Goal: Transaction & Acquisition: Book appointment/travel/reservation

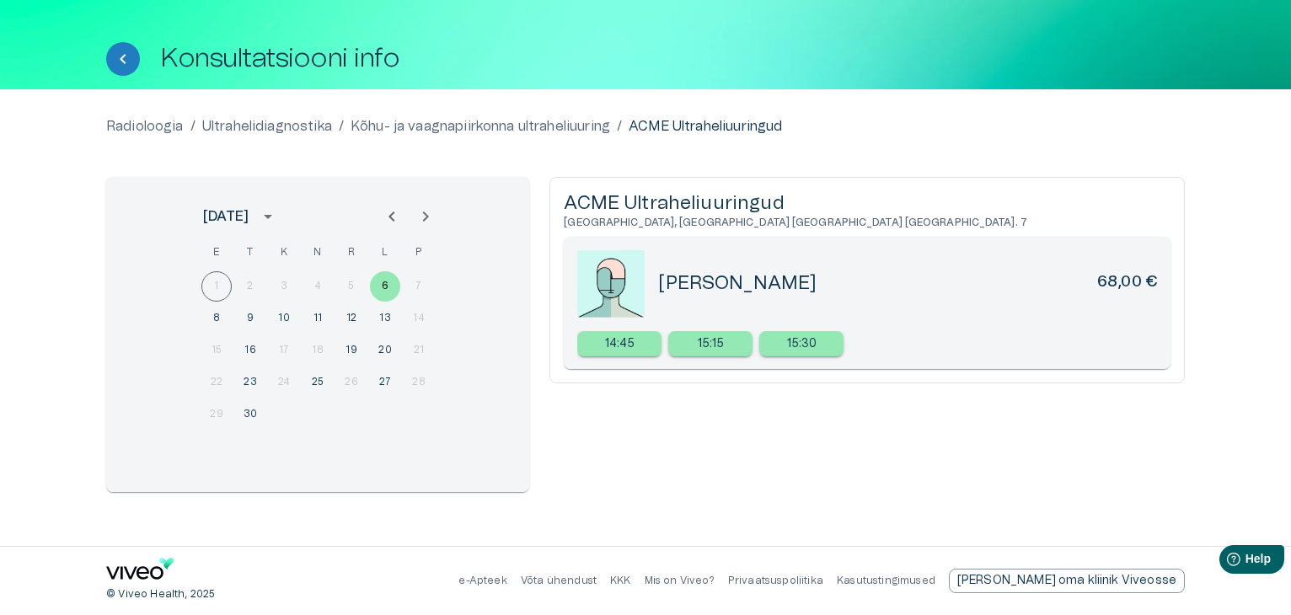
click at [812, 67] on div "Konsultatsiooni info" at bounding box center [645, 59] width 1078 height 34
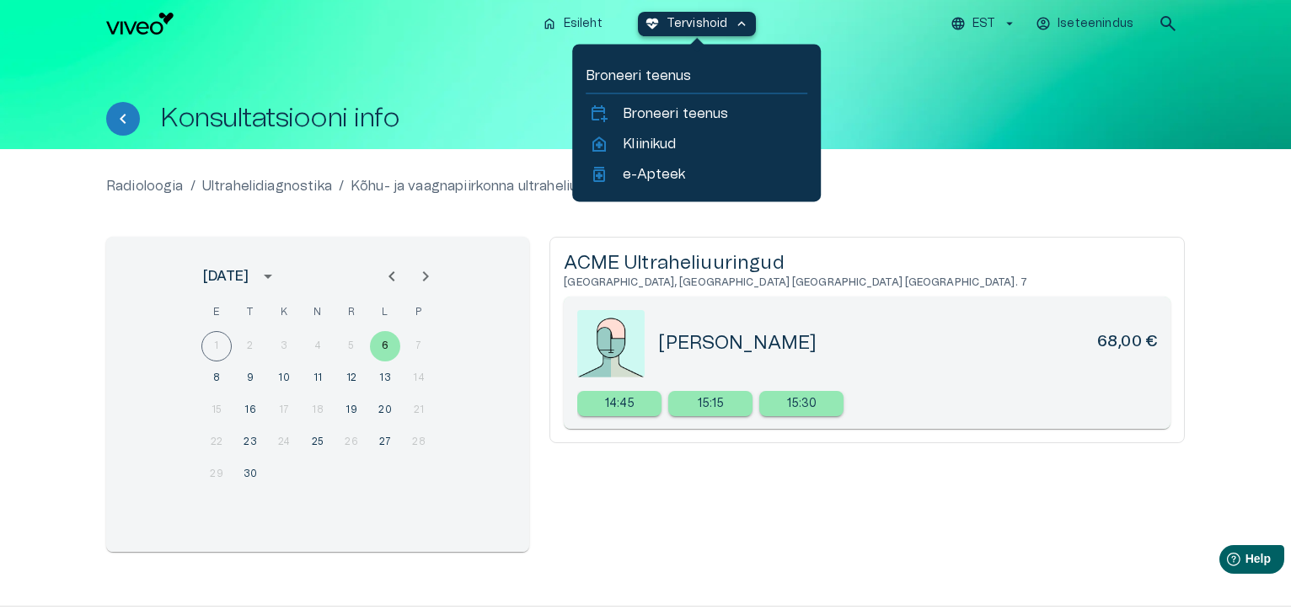
click at [745, 21] on span "keyboard_arrow_up" at bounding box center [741, 23] width 15 height 15
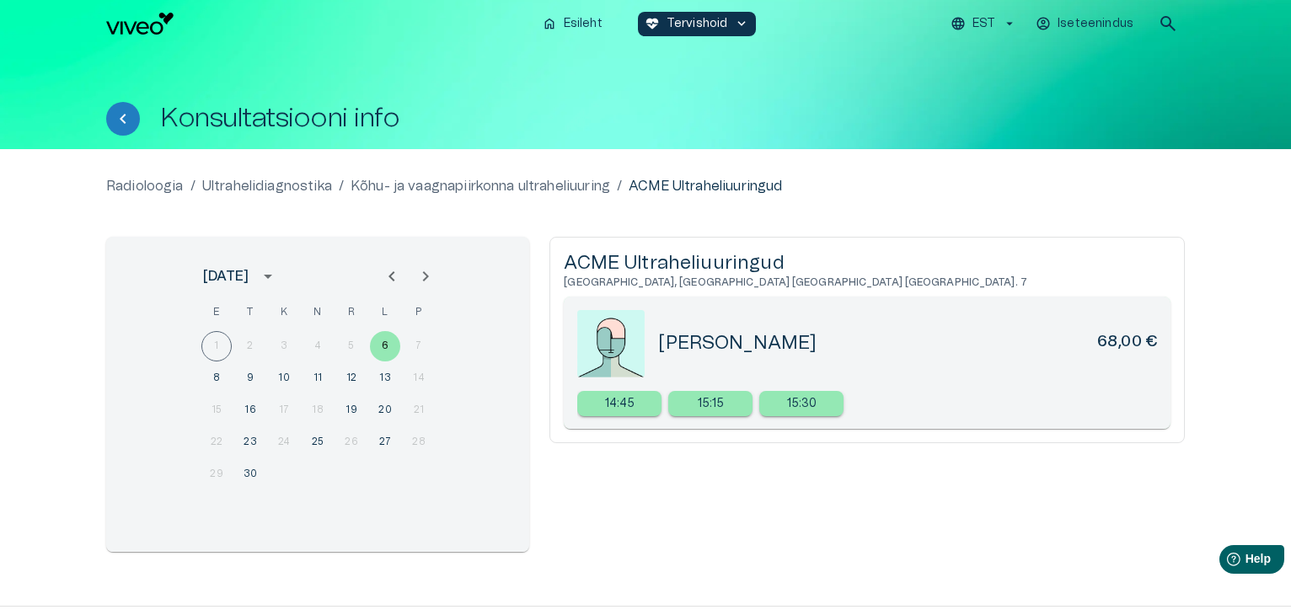
click at [847, 67] on div "Konsultatsiooni info" at bounding box center [645, 98] width 1078 height 102
click at [553, 22] on span "home" at bounding box center [549, 23] width 15 height 15
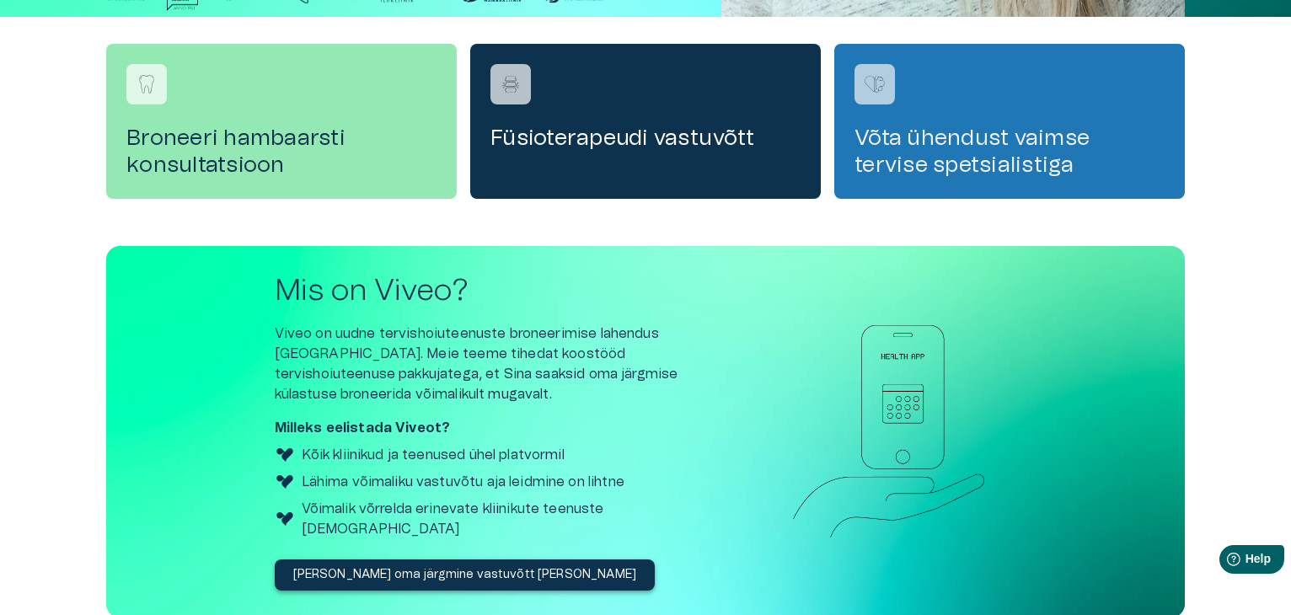
scroll to position [590, 0]
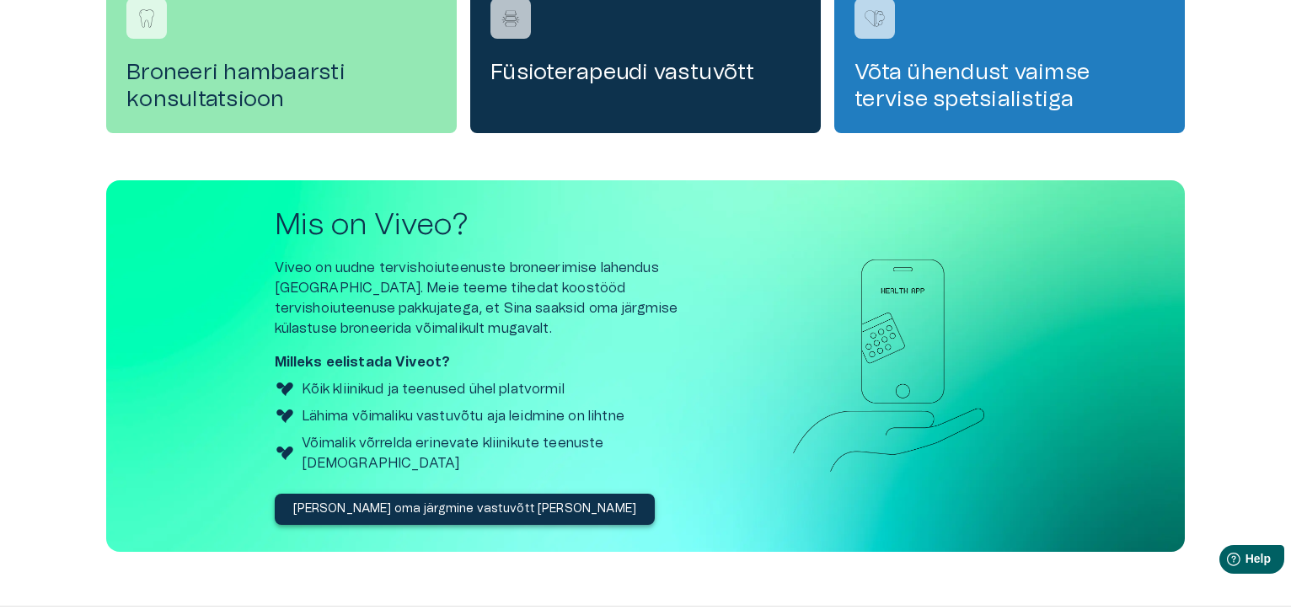
click at [402, 500] on p "[PERSON_NAME] oma järgmine vastuvõtt [PERSON_NAME]" at bounding box center [465, 509] width 344 height 18
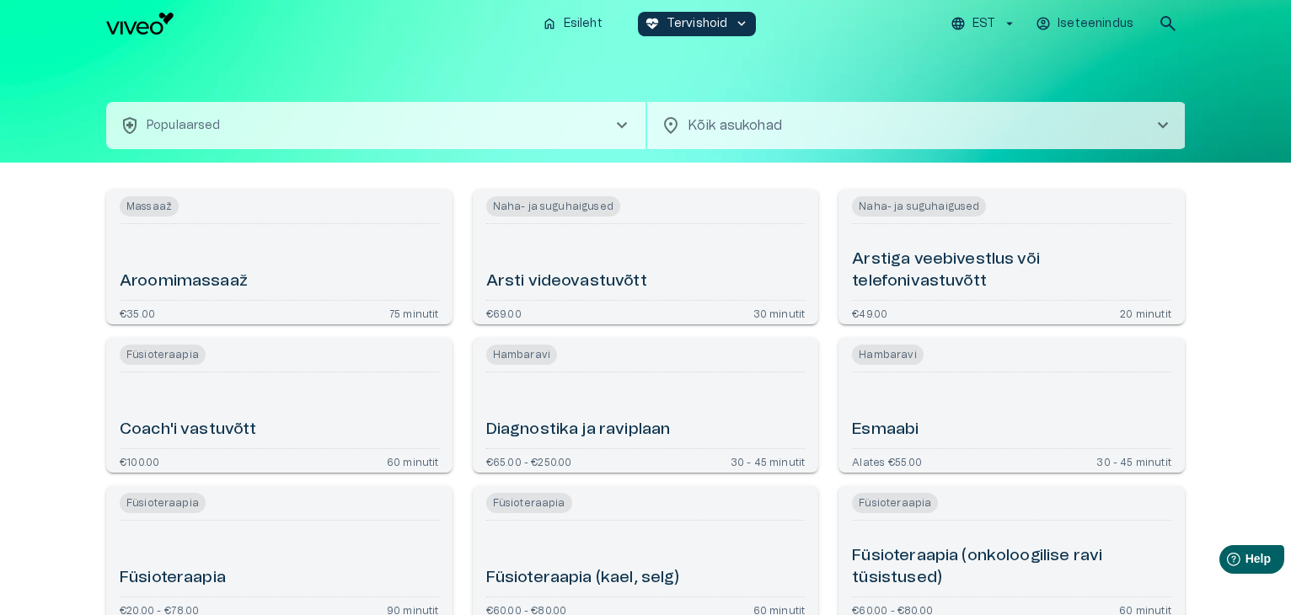
click at [620, 126] on span "chevron_right" at bounding box center [622, 125] width 20 height 20
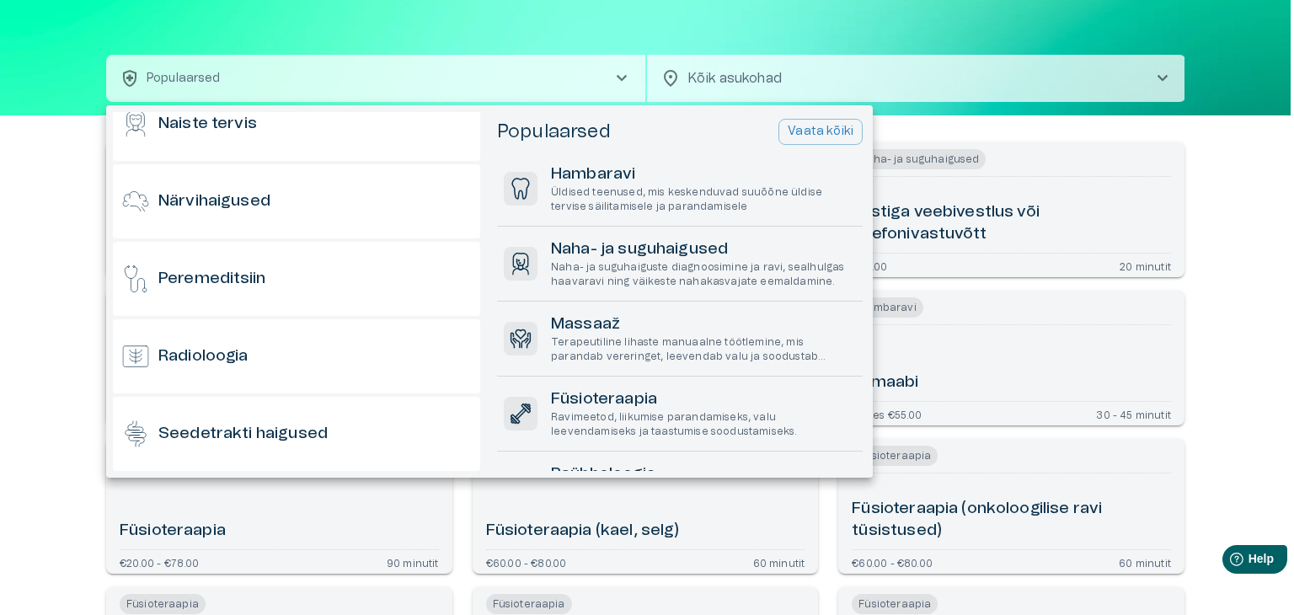
scroll to position [927, 0]
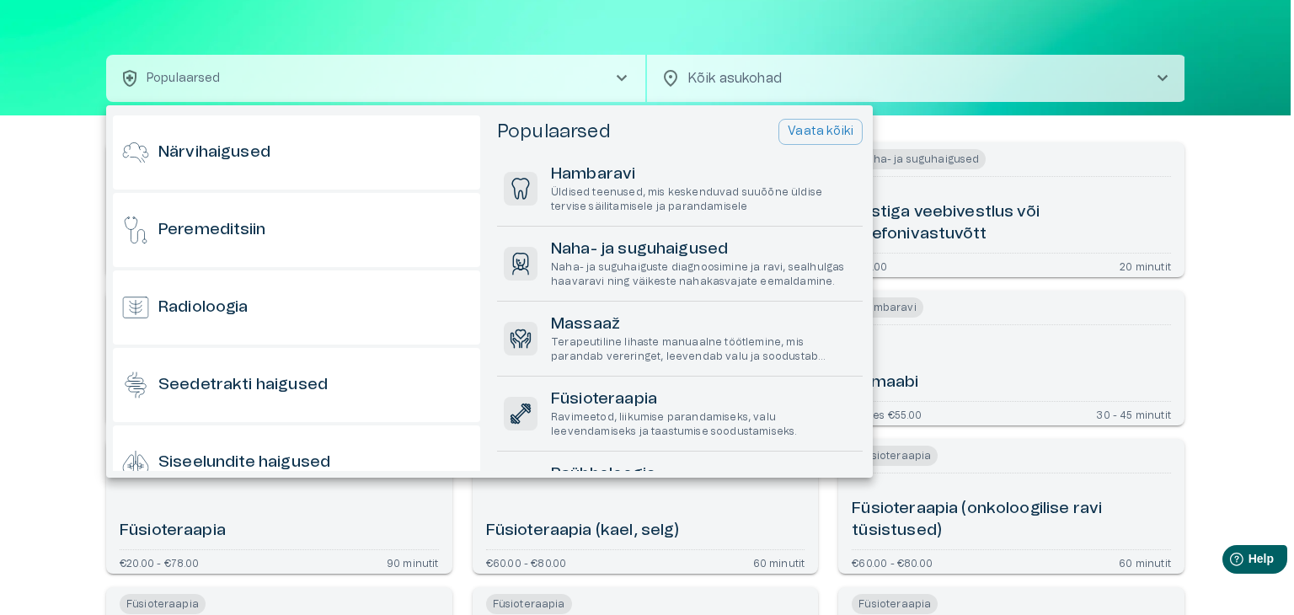
click at [247, 314] on h6 "Radioloogia" at bounding box center [203, 308] width 90 height 23
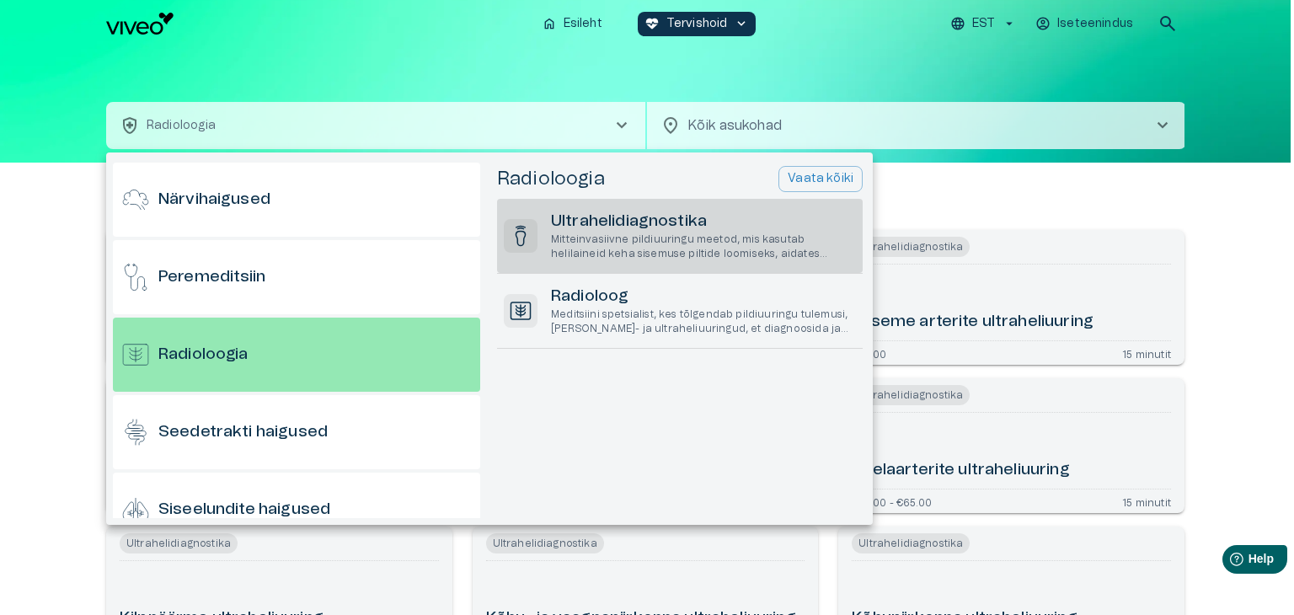
click at [687, 259] on p "Mitteinvasiivne pildiuuringu meetod, mis kasutab helilaineid keha sisemuse pilt…" at bounding box center [703, 247] width 305 height 29
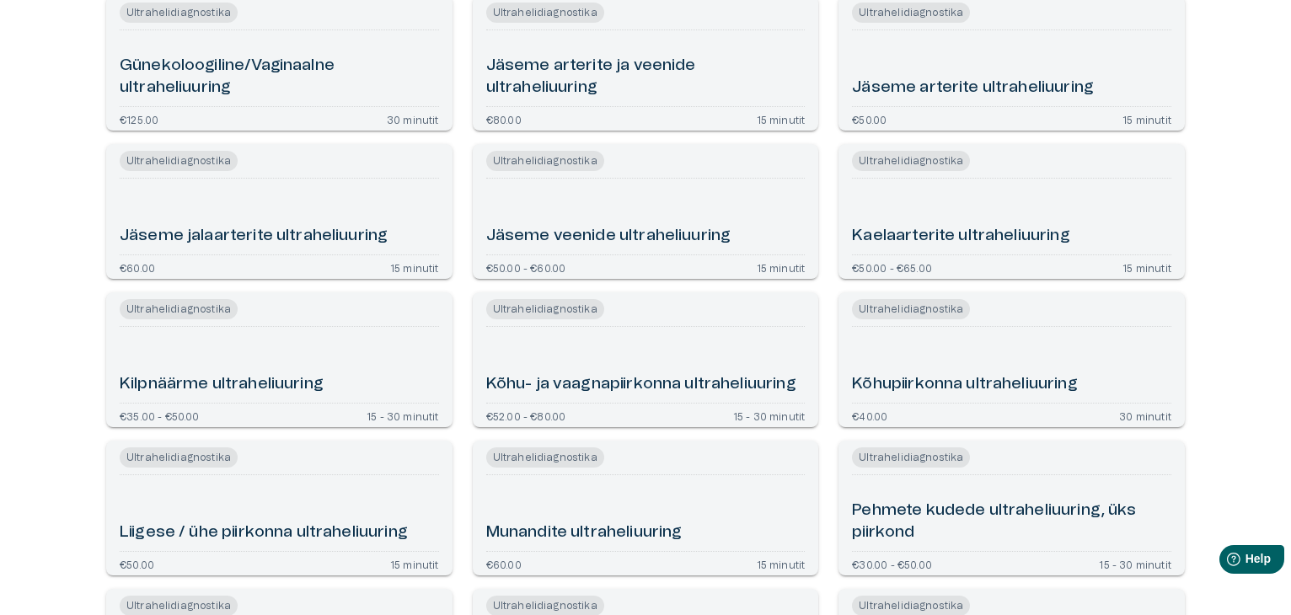
scroll to position [253, 0]
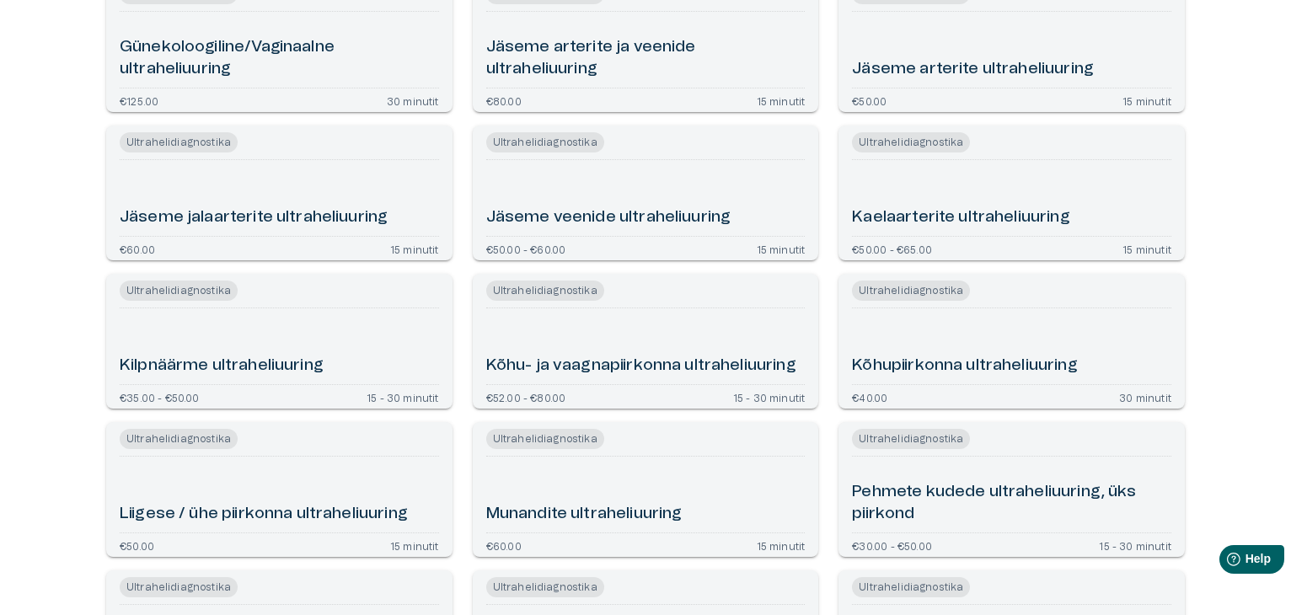
click at [575, 355] on h6 "Kõhu- ja vaagnapiirkonna ultraheliuuring" at bounding box center [641, 366] width 310 height 23
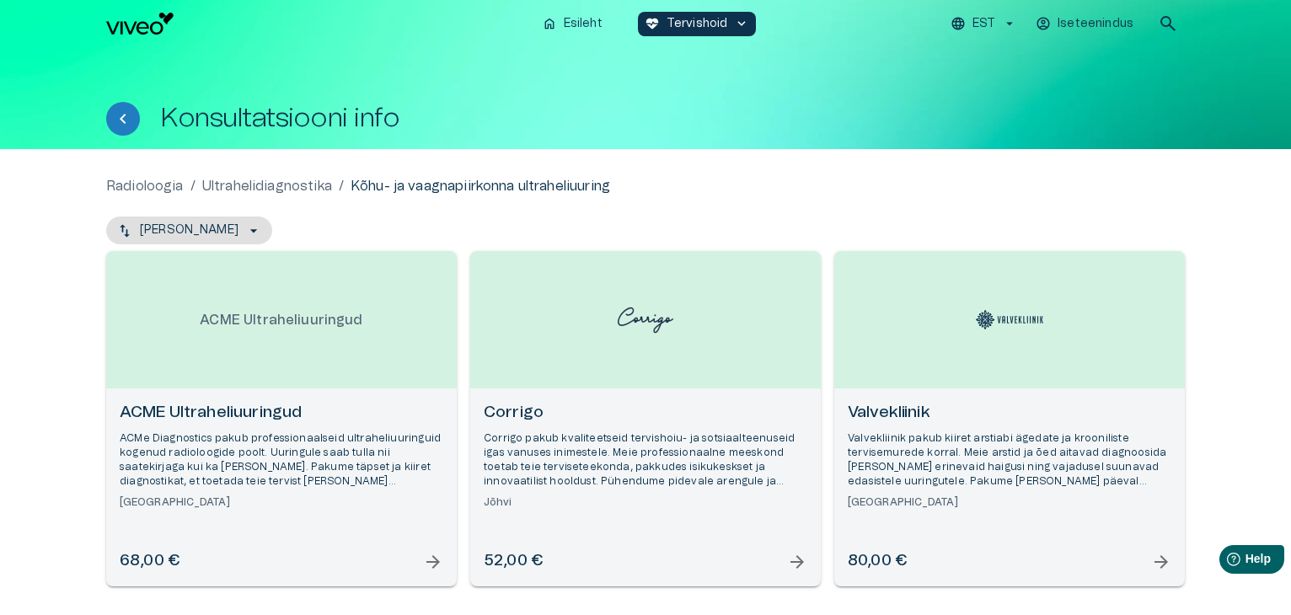
click at [234, 409] on h6 "ACME Ultraheliuuringud" at bounding box center [282, 413] width 324 height 23
click at [518, 412] on h6 "Corrigo" at bounding box center [646, 413] width 324 height 23
click at [893, 415] on h6 "Valvekliinik" at bounding box center [1010, 413] width 324 height 23
click at [243, 413] on h6 "ACME Ultraheliuuringud" at bounding box center [282, 413] width 324 height 23
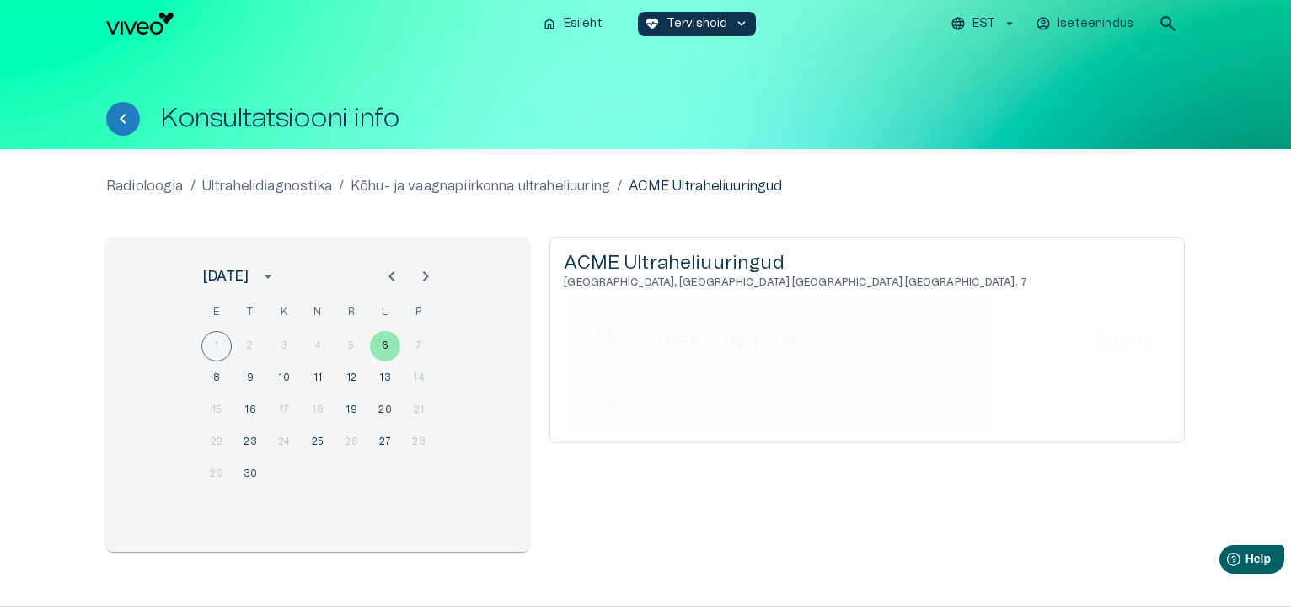
drag, startPoint x: 836, startPoint y: 329, endPoint x: 828, endPoint y: 338, distance: 12.0
click at [828, 338] on div "[PERSON_NAME] 68,00 €" at bounding box center [867, 343] width 580 height 67
click at [858, 349] on div "[PERSON_NAME] 68,00 €" at bounding box center [907, 343] width 499 height 24
click at [714, 347] on h5 "[PERSON_NAME]" at bounding box center [737, 343] width 158 height 24
drag, startPoint x: 664, startPoint y: 341, endPoint x: 868, endPoint y: 340, distance: 203.9
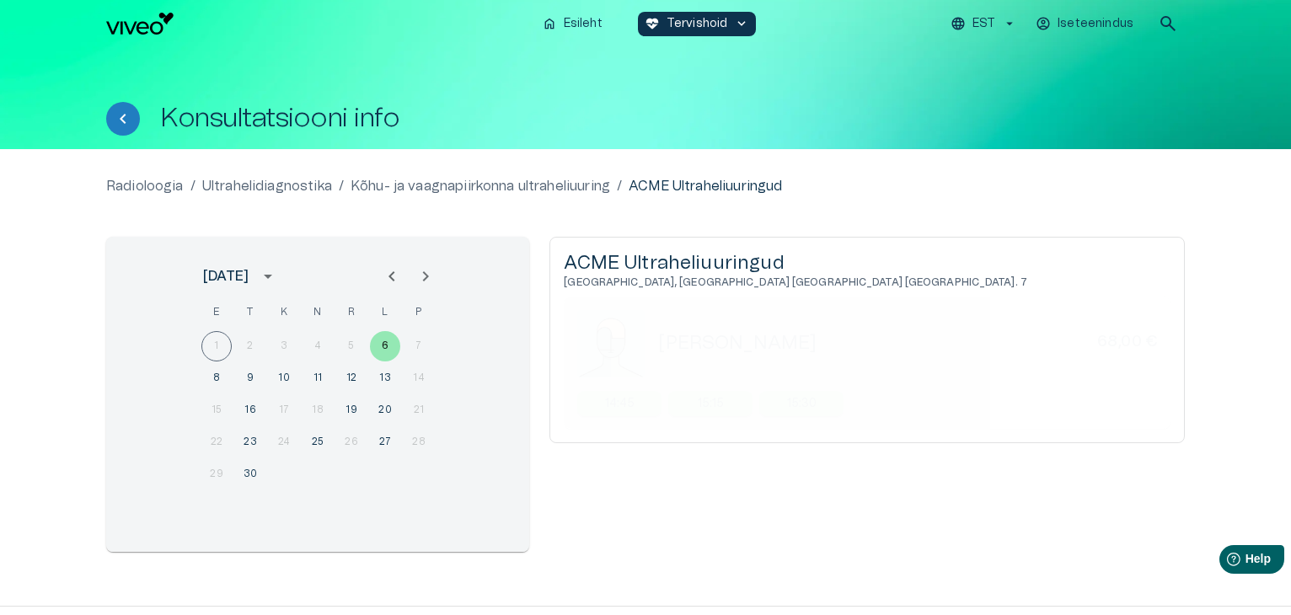
click at [868, 340] on div "[PERSON_NAME] 68,00 €" at bounding box center [907, 343] width 499 height 24
copy h5 "[PERSON_NAME]"
click at [917, 188] on div "Radioloogia / Ultrahelidiagnostika / Kõhu- ja vaagnapiirkonna ultraheliuuring /…" at bounding box center [645, 186] width 1078 height 20
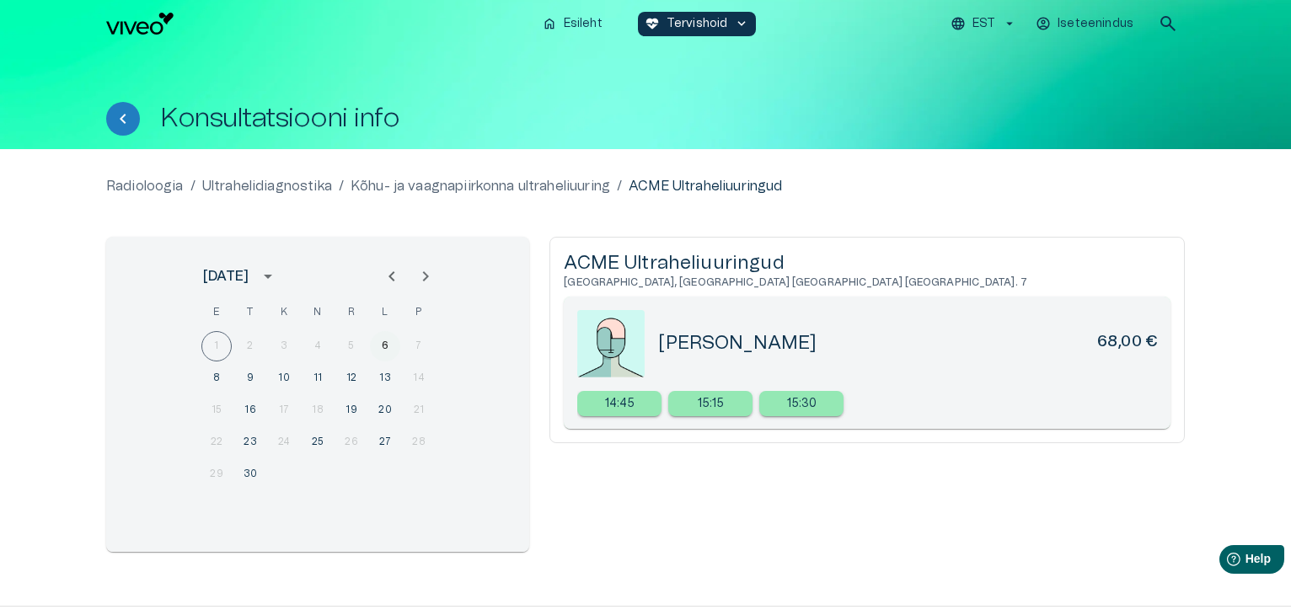
click at [385, 350] on button "6" at bounding box center [385, 346] width 30 height 30
click at [611, 406] on p "14:45" at bounding box center [620, 404] width 30 height 18
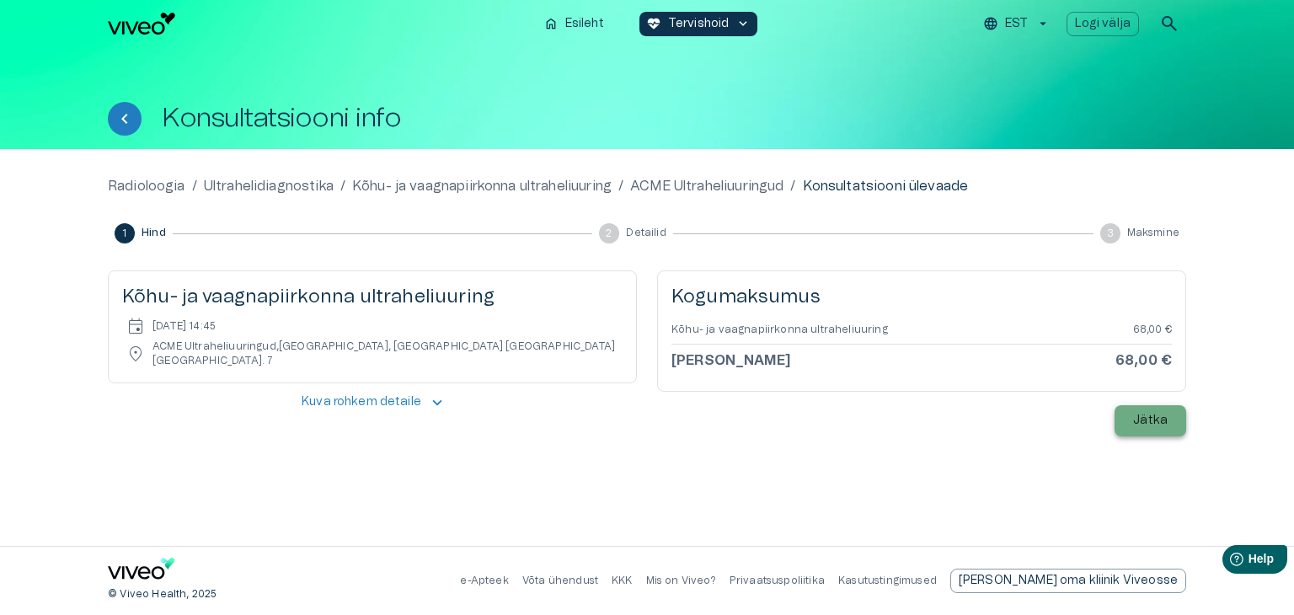
click at [1153, 420] on p "Jätka" at bounding box center [1150, 421] width 35 height 18
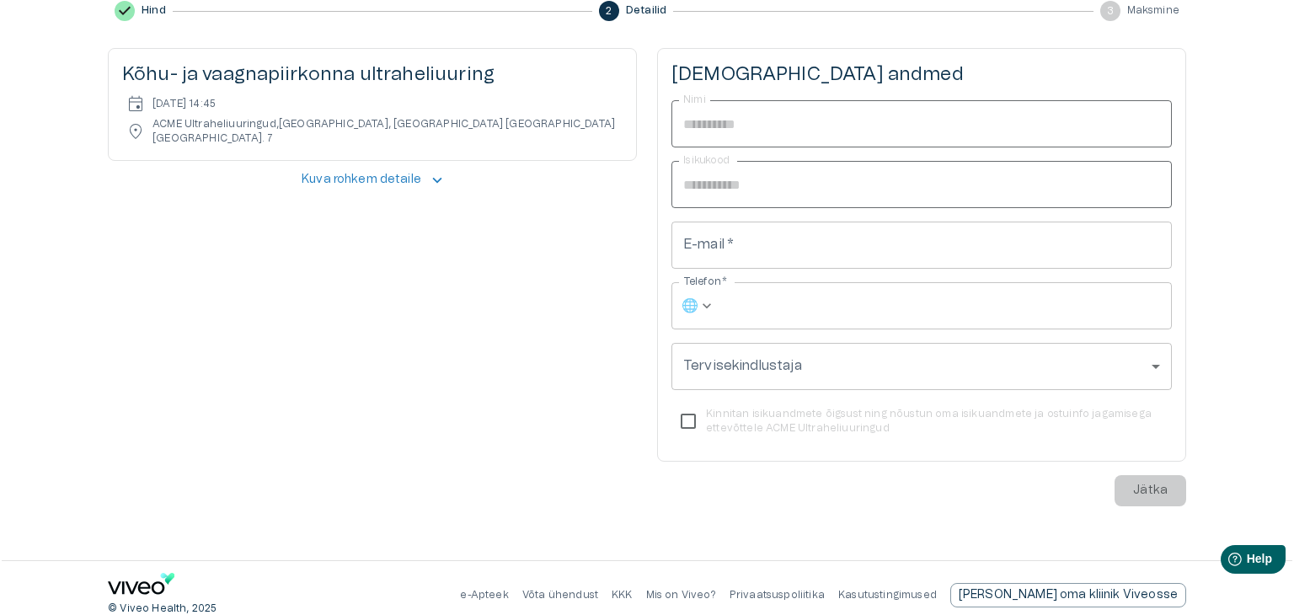
scroll to position [237, 0]
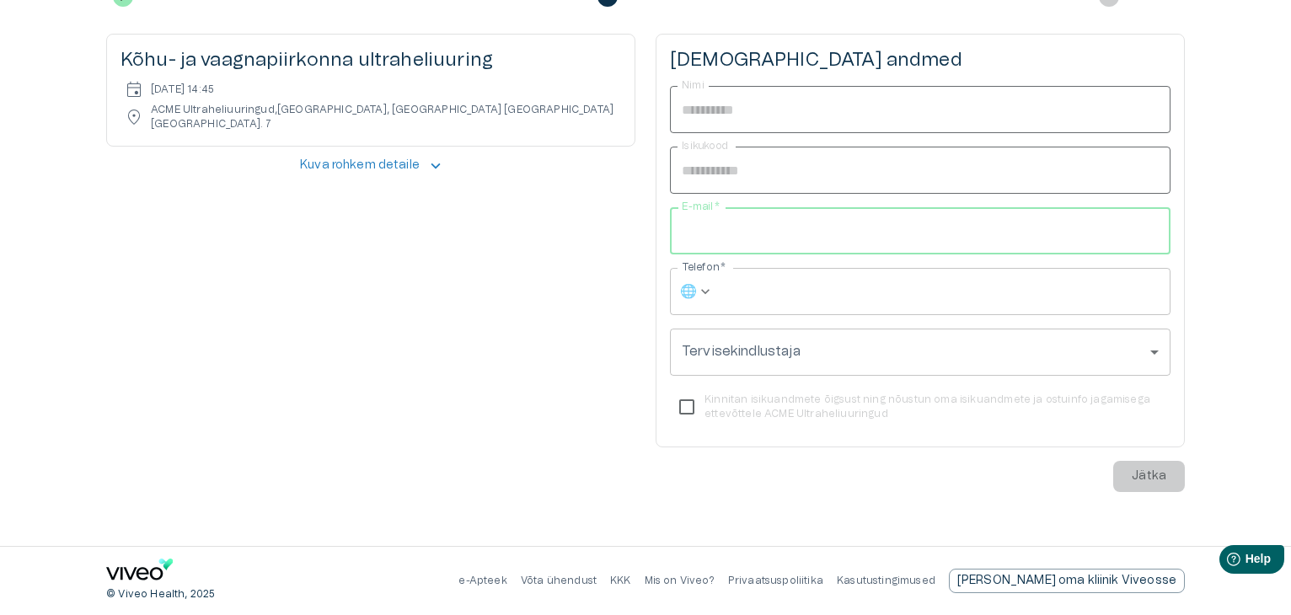
click at [699, 230] on input "E-mail   *" at bounding box center [920, 230] width 500 height 47
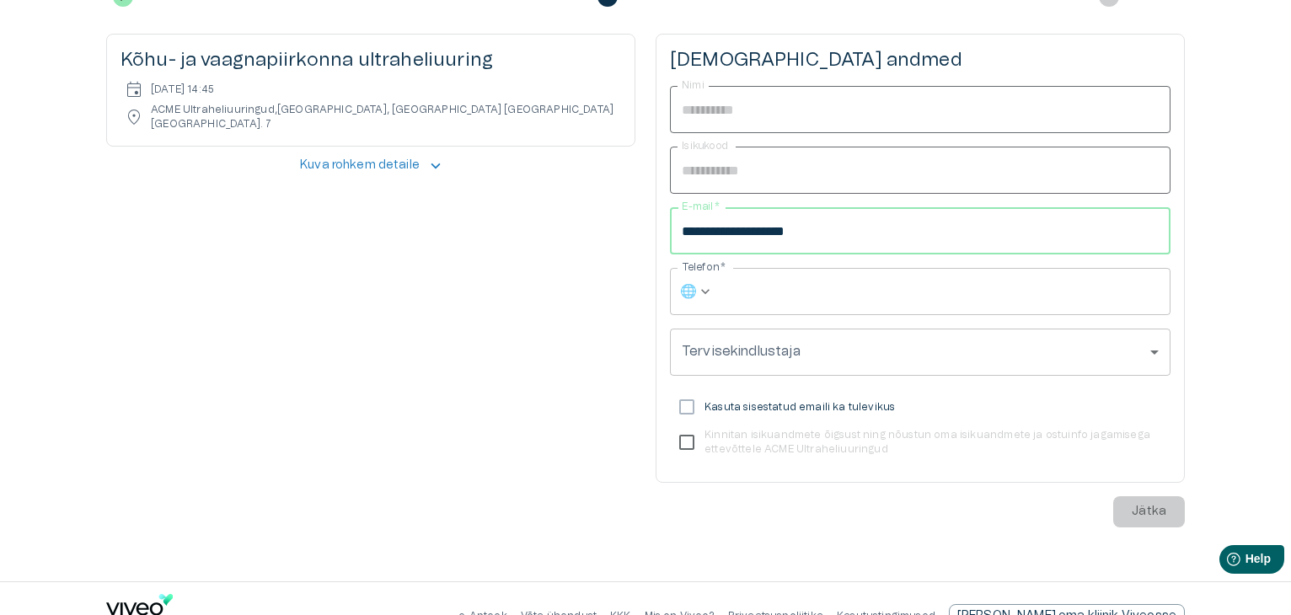
type input "**********"
click at [711, 291] on icon at bounding box center [705, 291] width 17 height 17
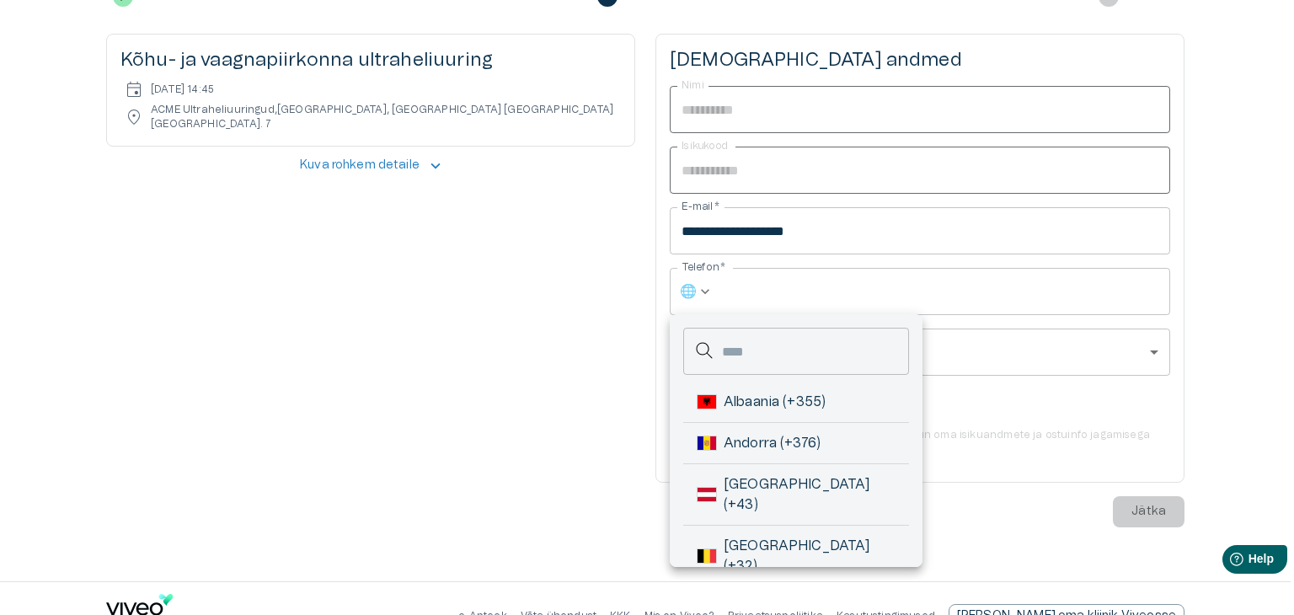
click at [711, 291] on div at bounding box center [647, 307] width 1294 height 615
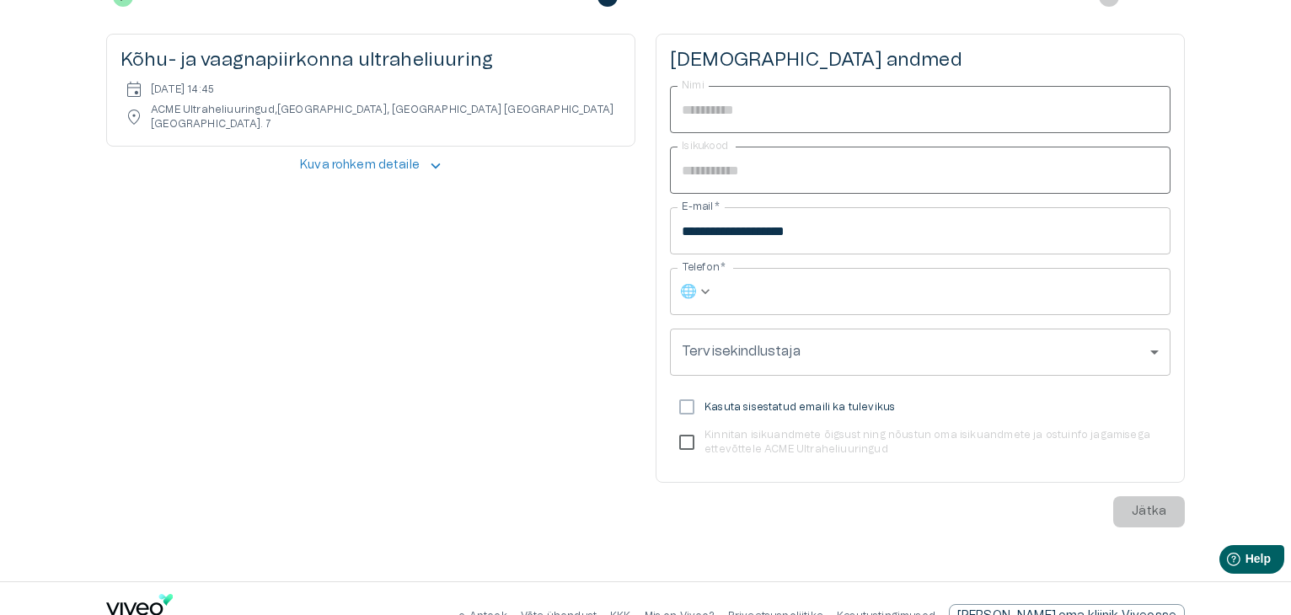
click at [711, 291] on icon at bounding box center [705, 291] width 17 height 17
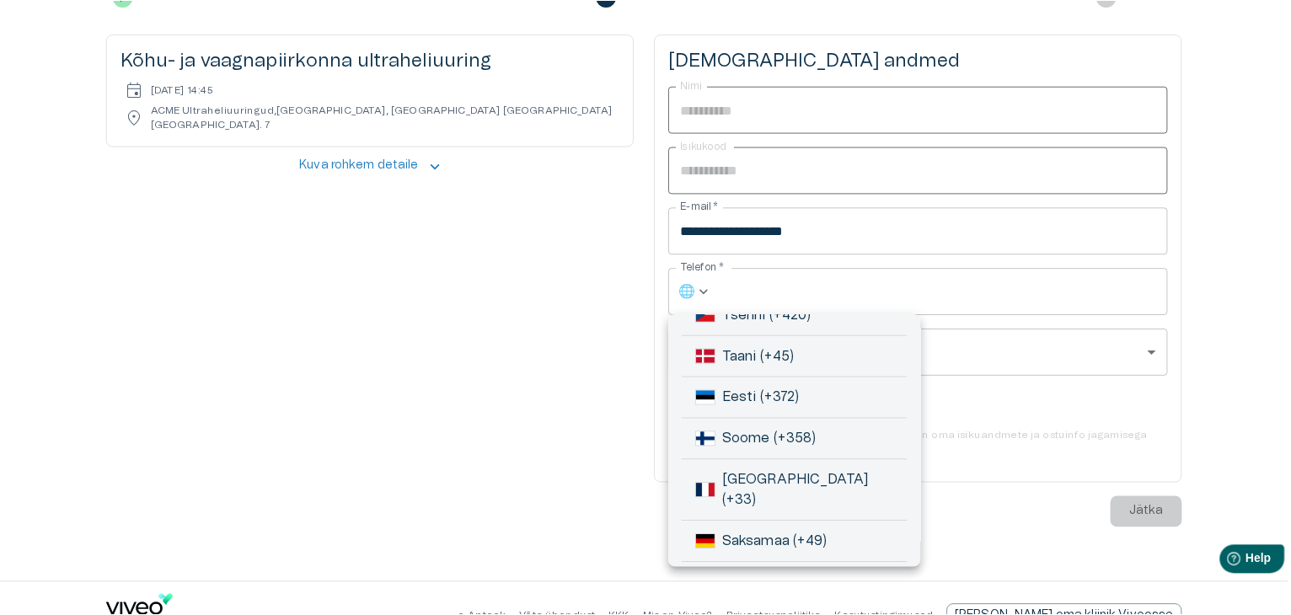
scroll to position [421, 0]
click at [757, 382] on span "Eesti (+372)" at bounding box center [810, 392] width 172 height 20
click at [743, 382] on span "Eesti (+372)" at bounding box center [810, 392] width 172 height 20
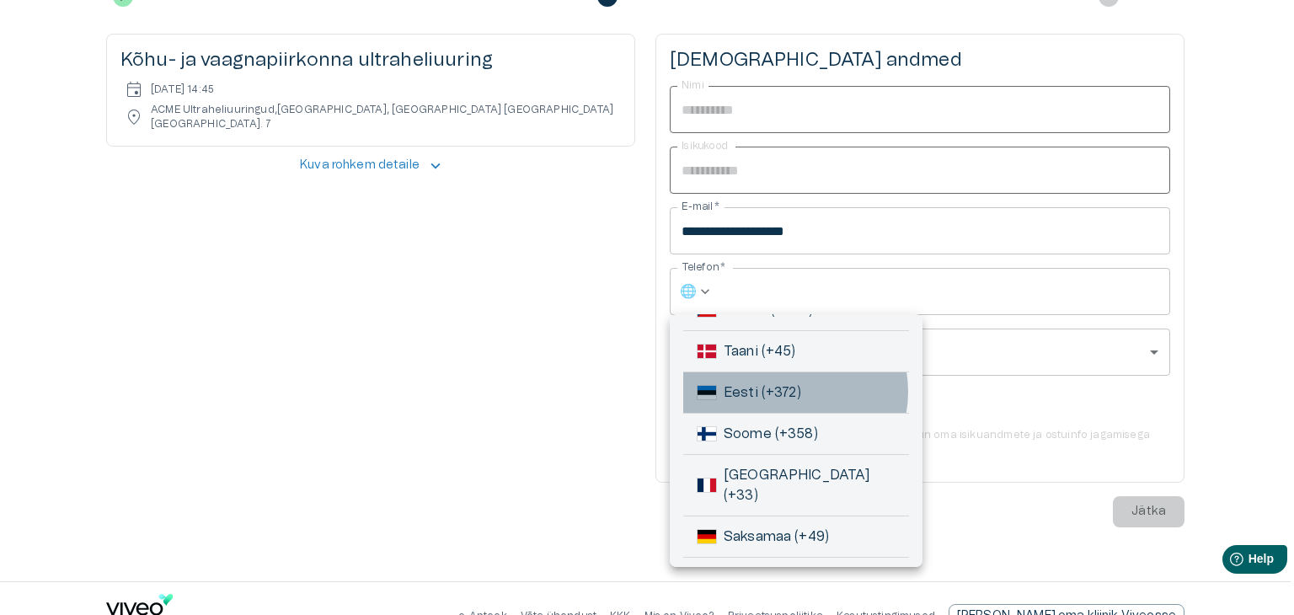
click at [789, 382] on span "Eesti (+372)" at bounding box center [810, 392] width 172 height 20
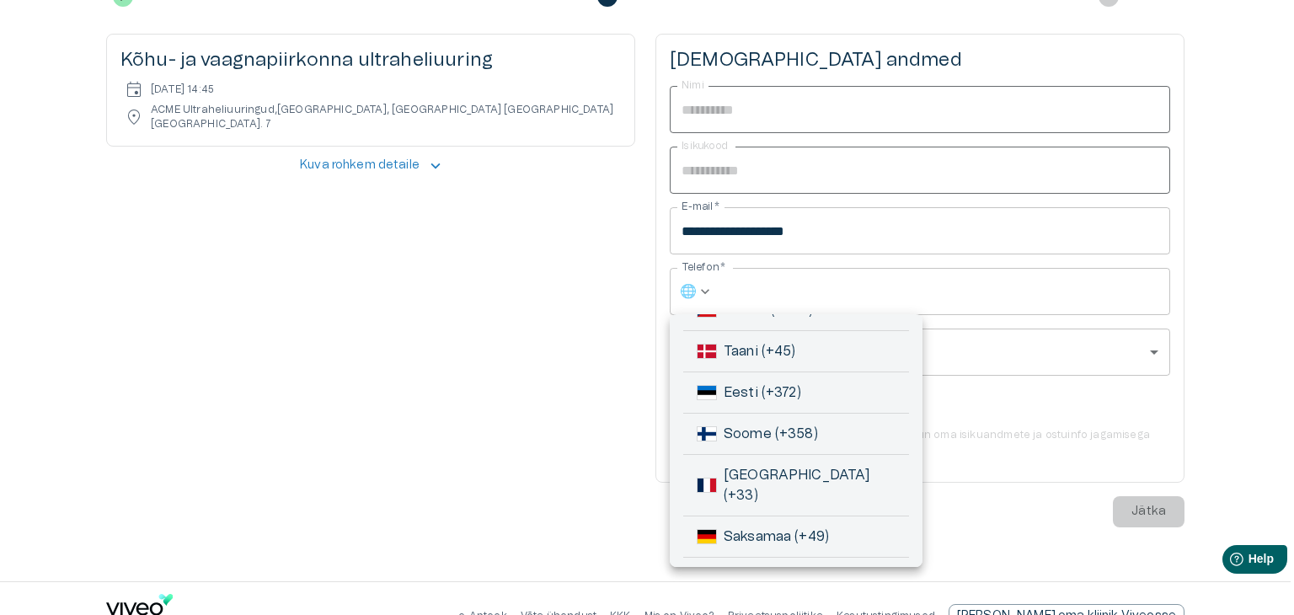
click at [743, 289] on div at bounding box center [647, 307] width 1294 height 615
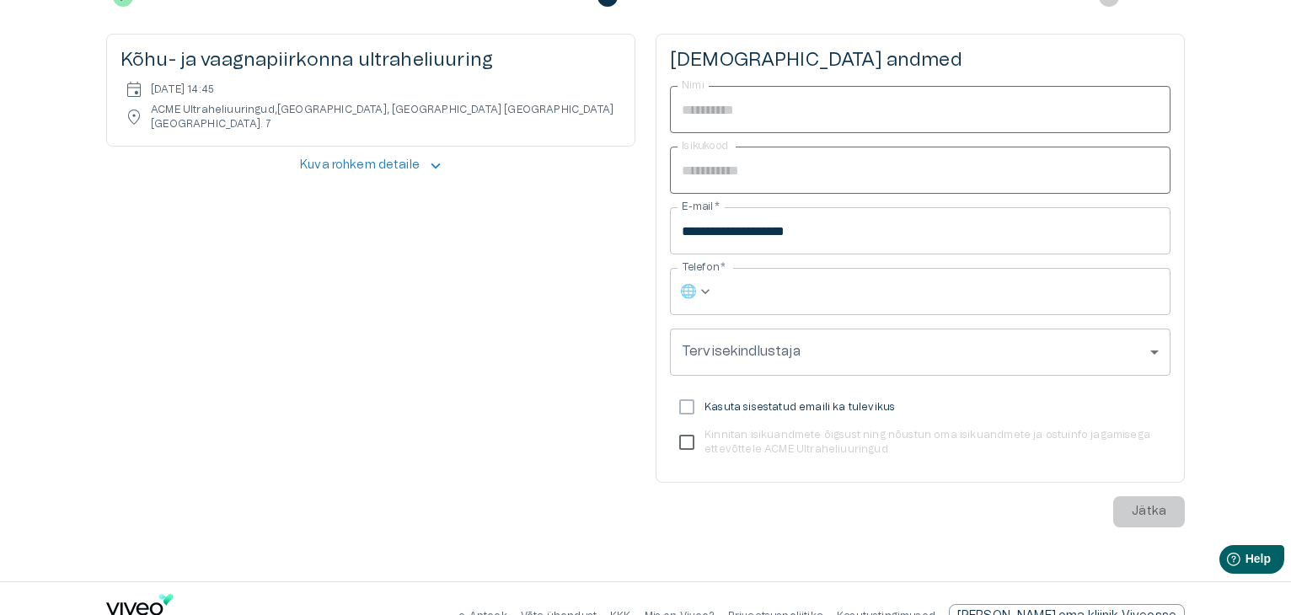
click at [749, 286] on input "Telefon   *" at bounding box center [945, 291] width 450 height 47
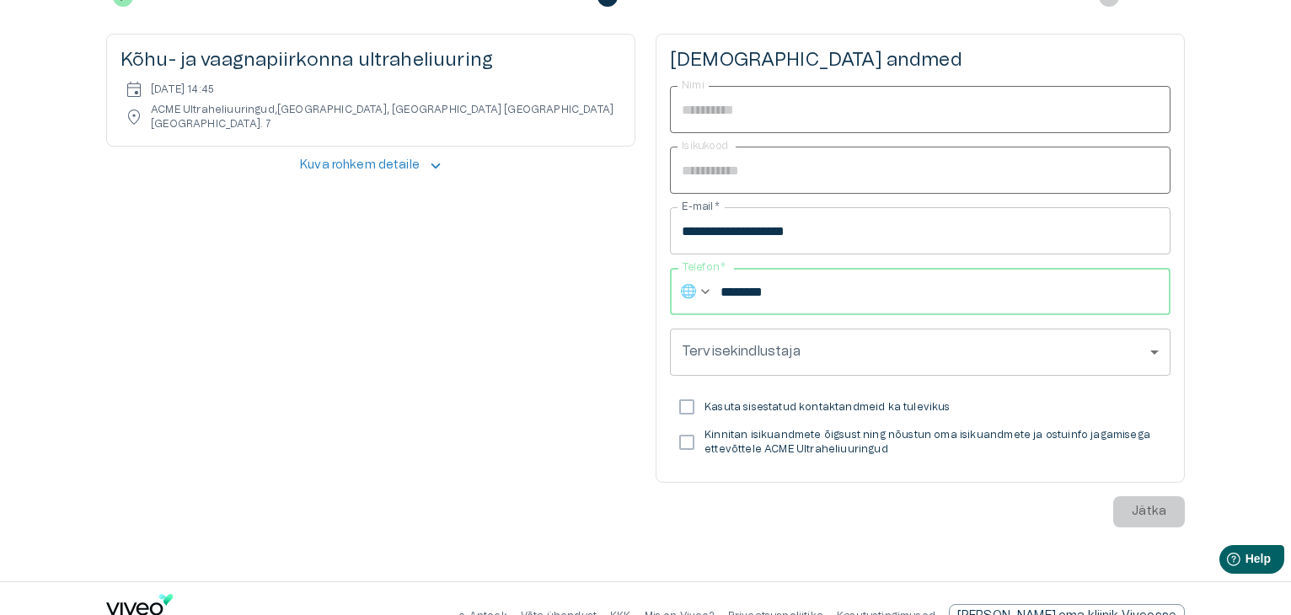
click at [853, 292] on input "********" at bounding box center [945, 291] width 450 height 47
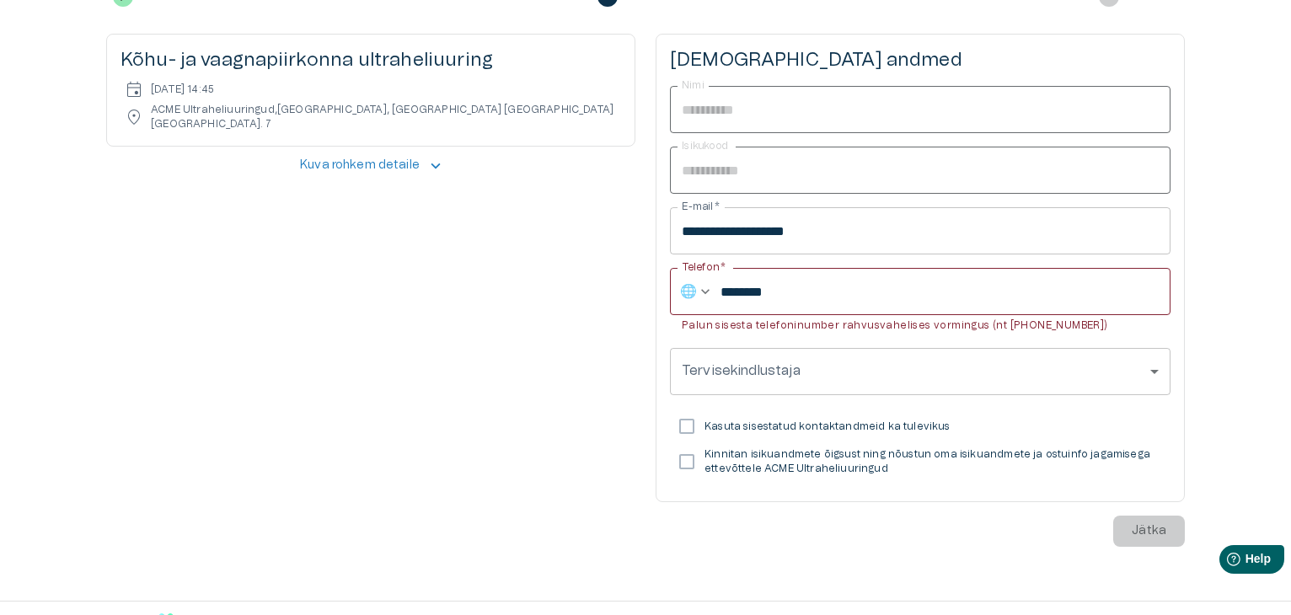
click at [1149, 508] on div "**********" at bounding box center [919, 290] width 529 height 513
click at [724, 289] on input "********" at bounding box center [945, 291] width 450 height 47
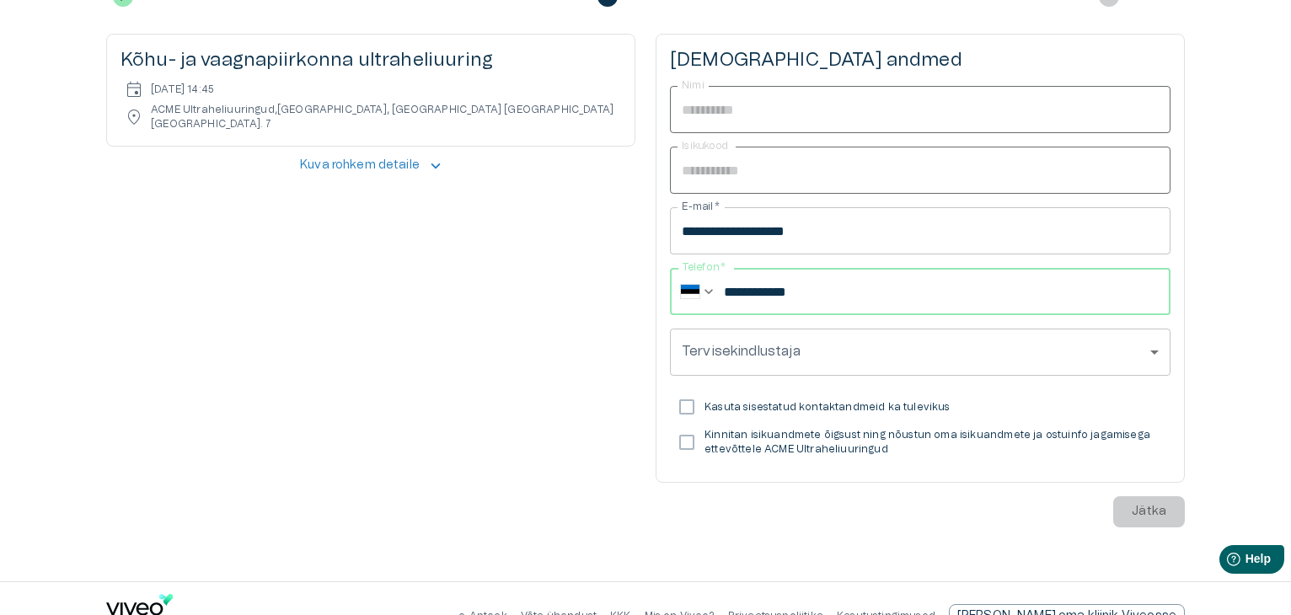
click at [863, 292] on input "**********" at bounding box center [947, 291] width 447 height 47
type input "**********"
click at [1150, 516] on div "**********" at bounding box center [919, 281] width 529 height 494
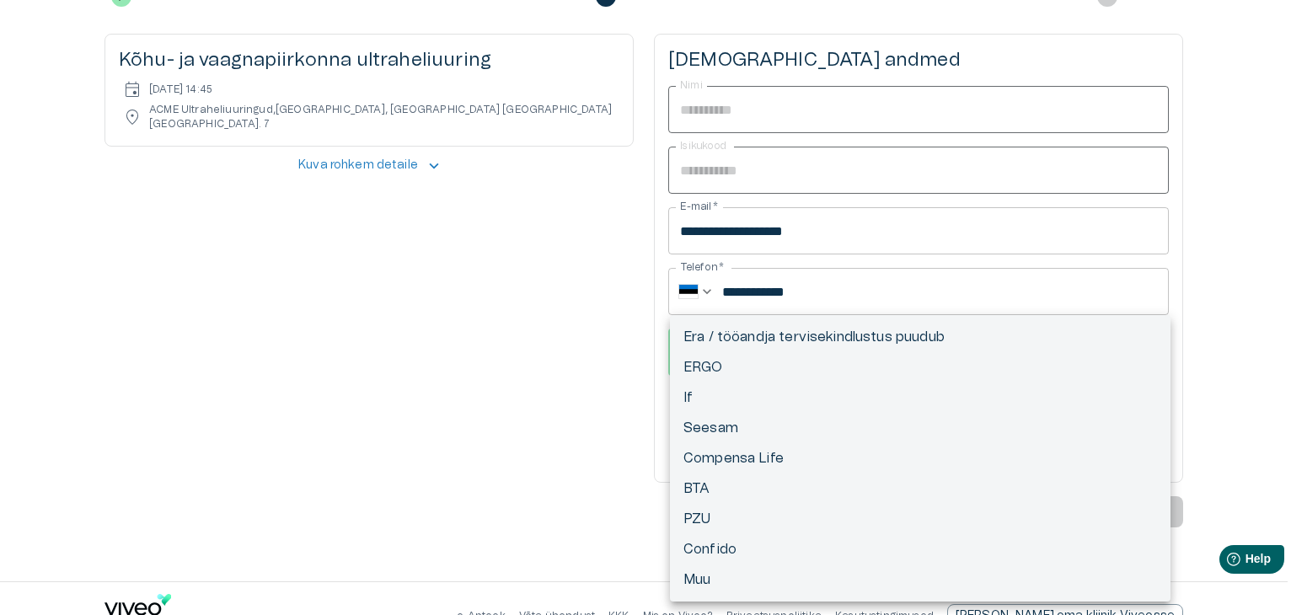
click at [748, 356] on body "Hindame teie privaatsust Kasutame küpsiseid teie sirvimiskogemuse parandamiseks…" at bounding box center [645, 70] width 1291 height 615
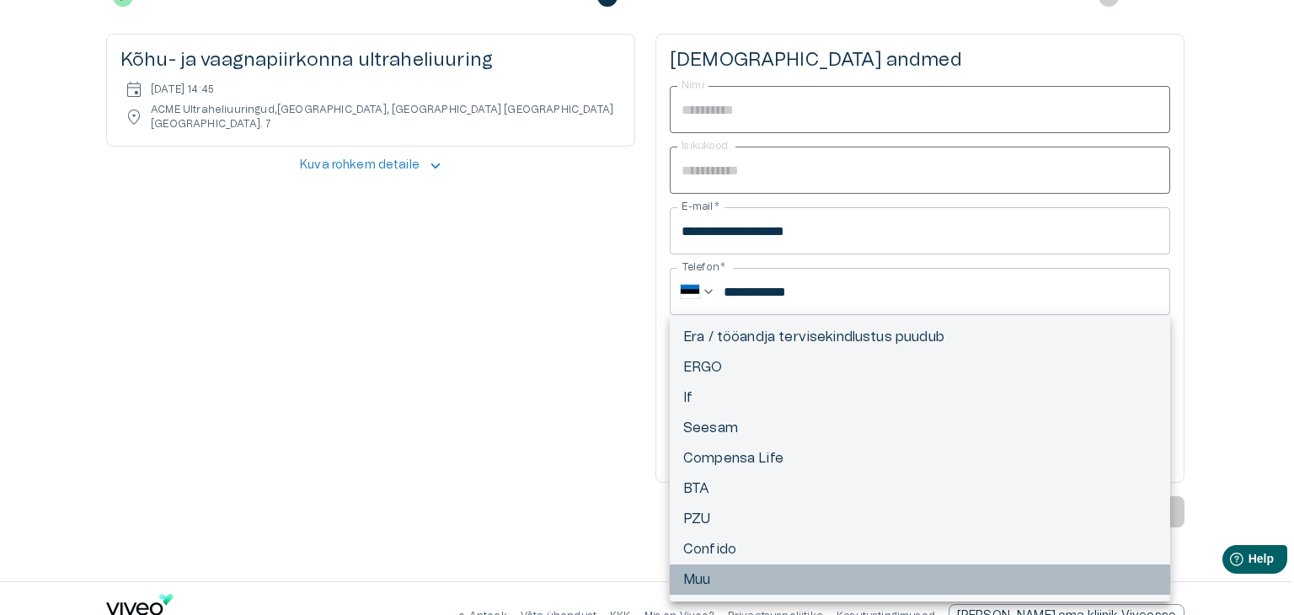
click at [711, 569] on li "Muu" at bounding box center [920, 579] width 500 height 30
type input "*****"
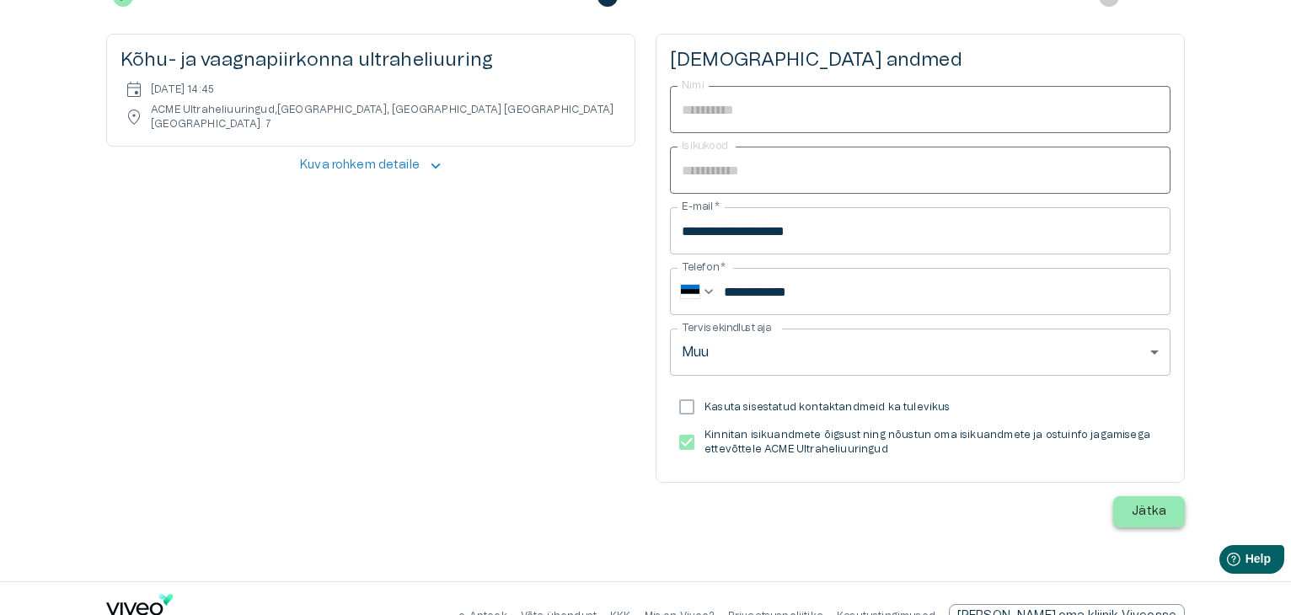
click at [1139, 511] on p "Jätka" at bounding box center [1148, 512] width 35 height 18
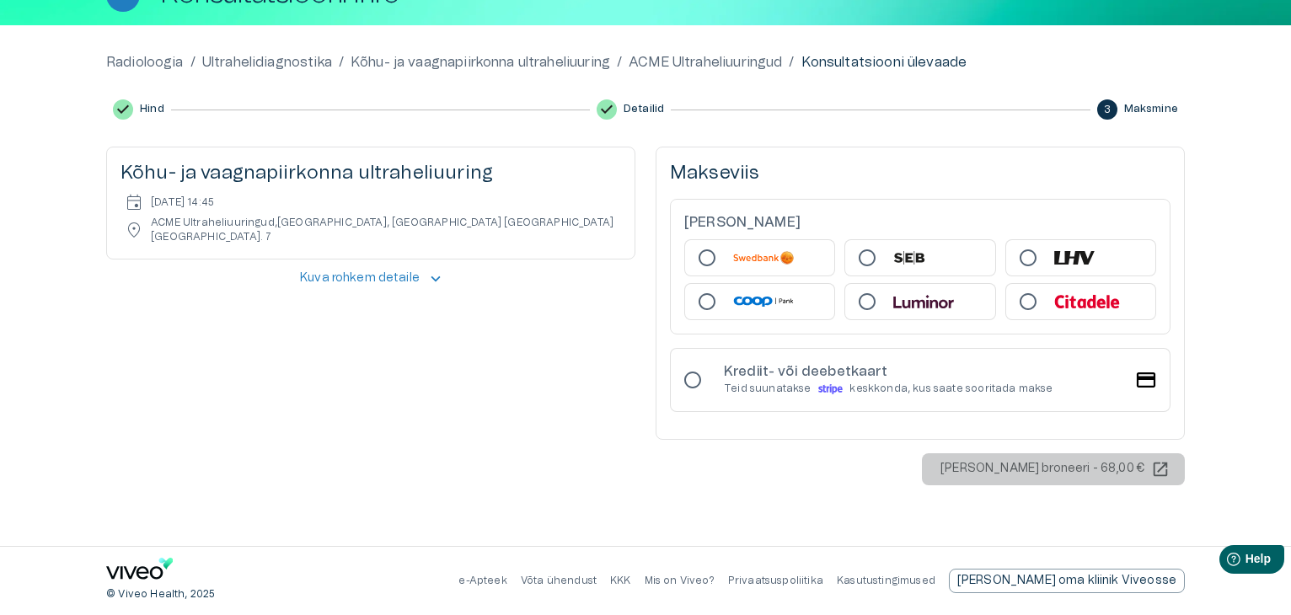
scroll to position [121, 0]
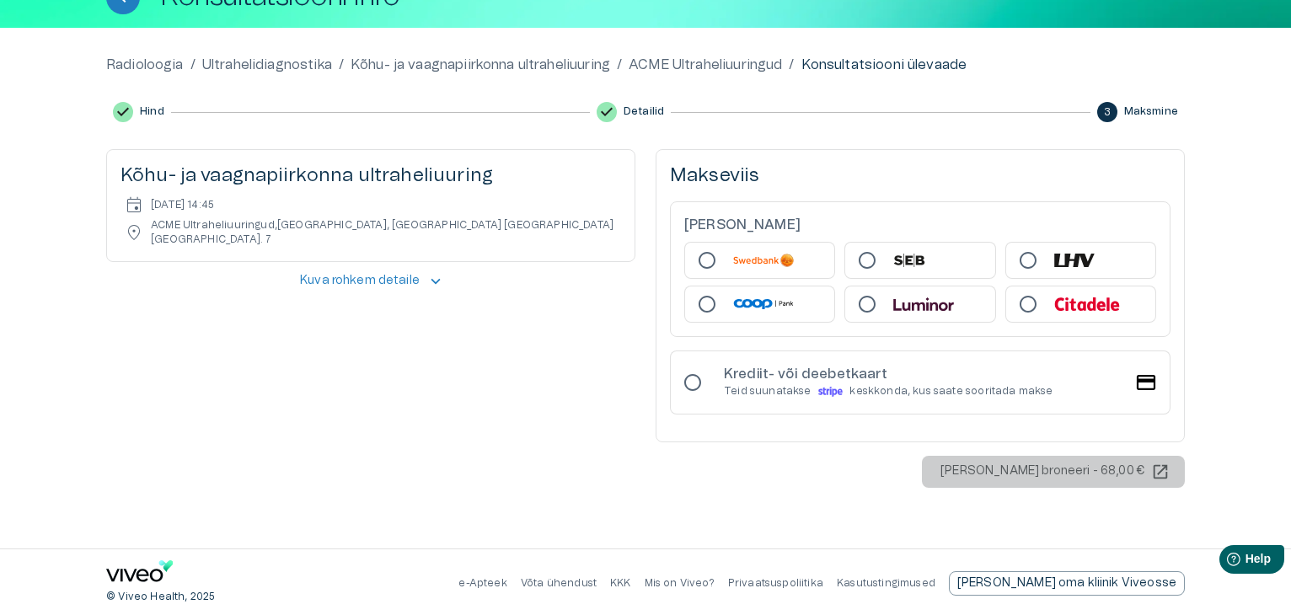
click at [441, 275] on span "keyboard_arrow_up" at bounding box center [435, 281] width 19 height 19
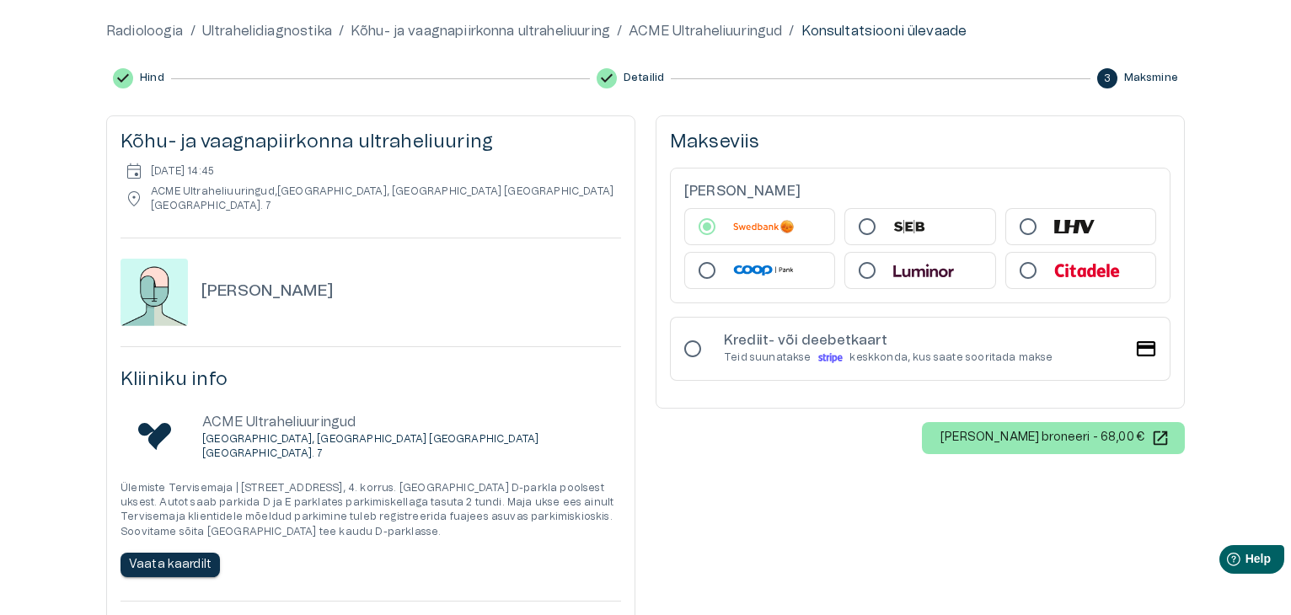
scroll to position [253, 0]
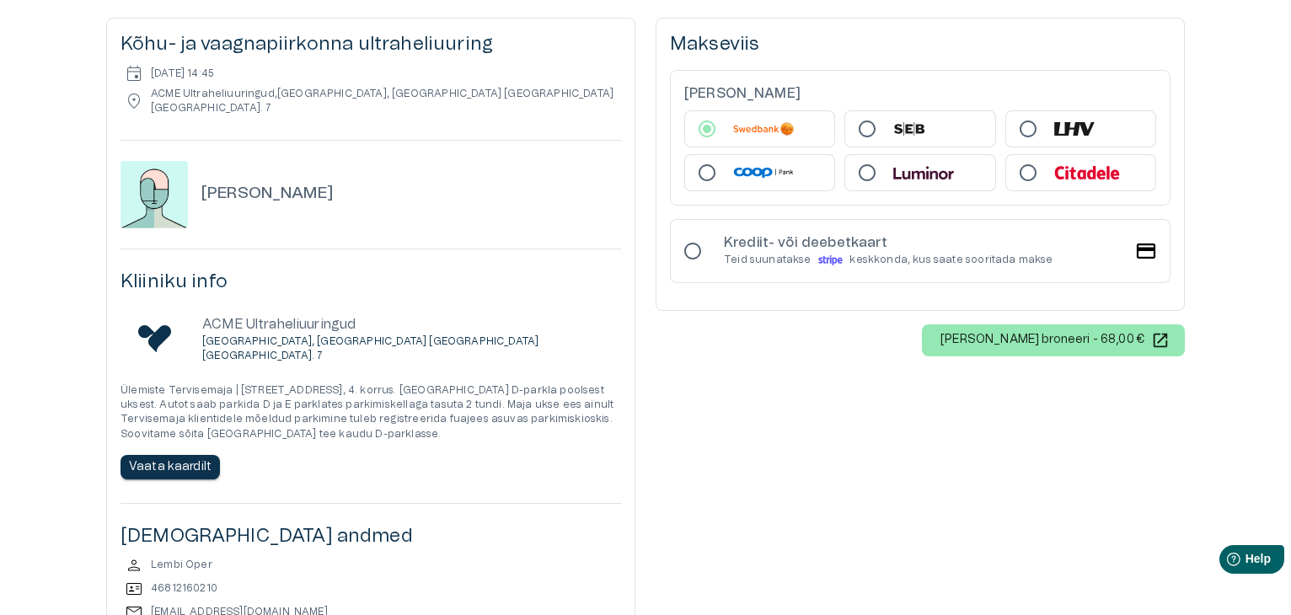
click at [1051, 344] on p "[PERSON_NAME] broneeri - 68,00 €" at bounding box center [1042, 340] width 204 height 18
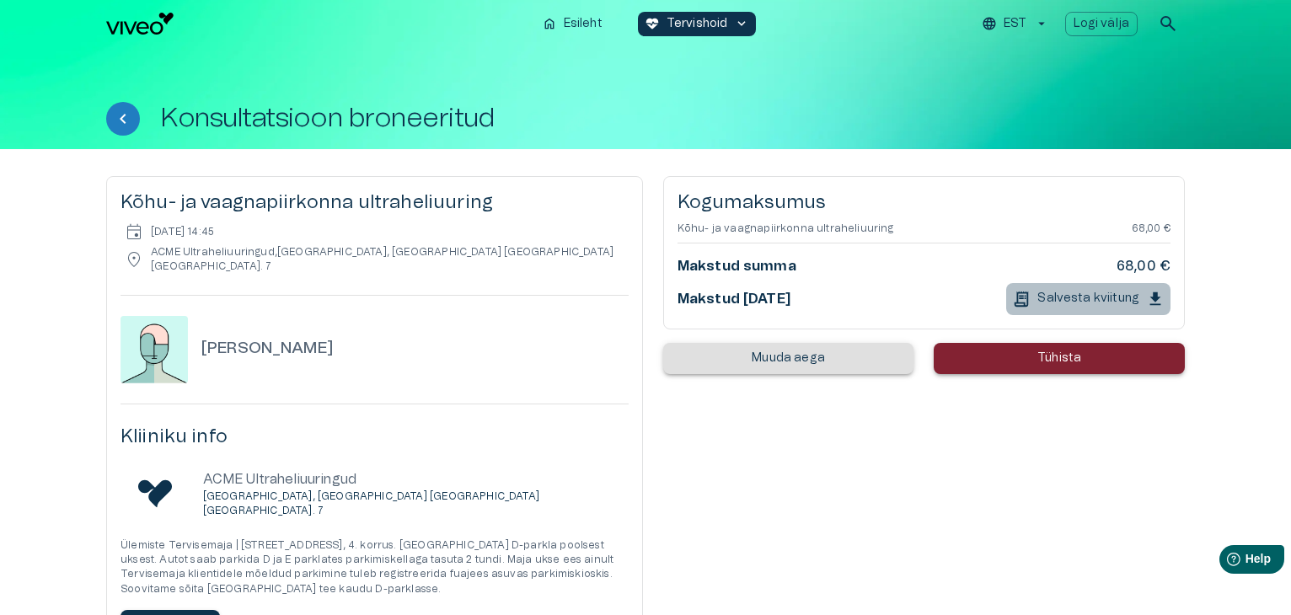
click at [1155, 294] on icon "button" at bounding box center [1155, 298] width 11 height 13
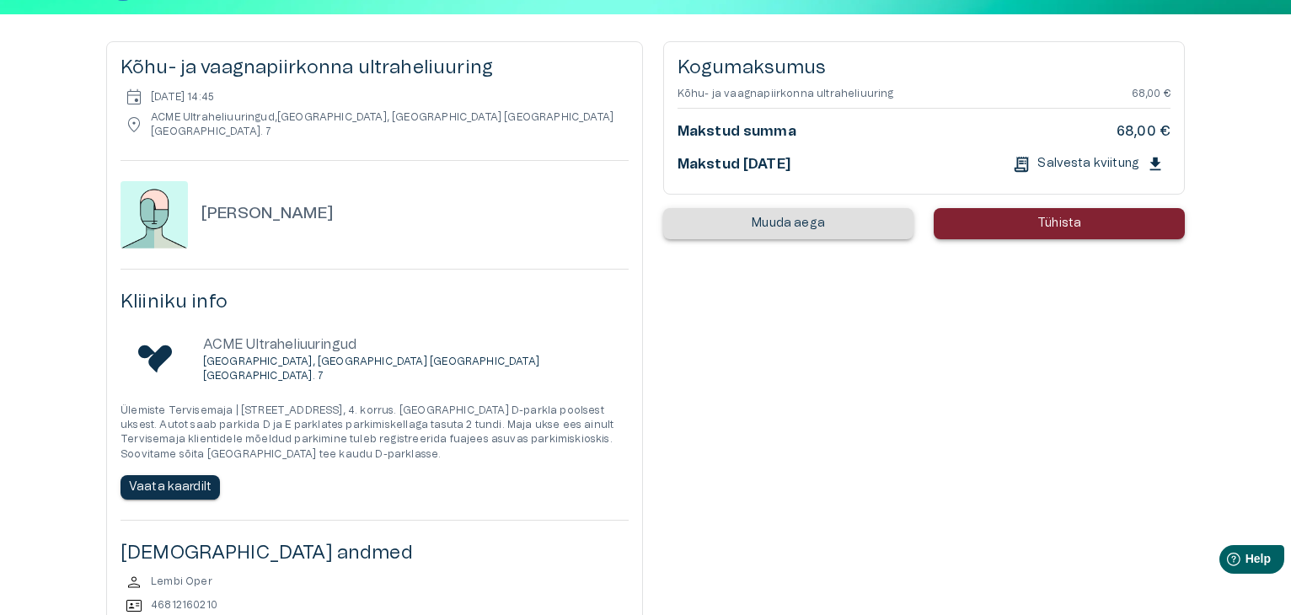
scroll to position [128, 0]
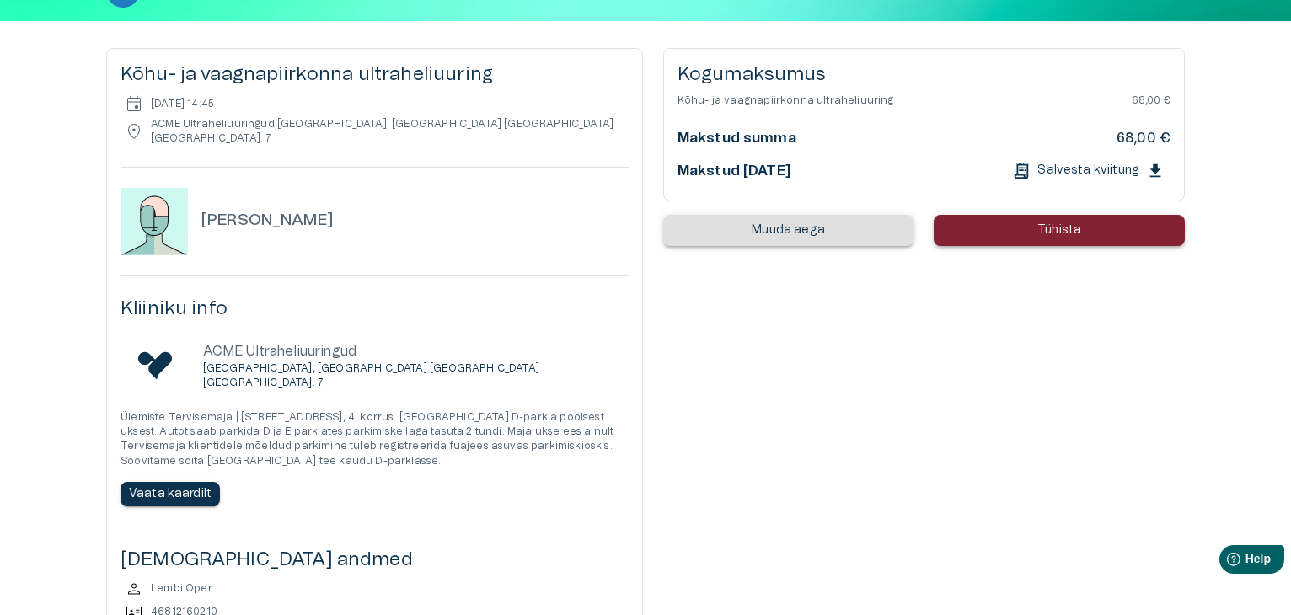
drag, startPoint x: 1261, startPoint y: 0, endPoint x: 872, endPoint y: 401, distance: 558.9
click at [872, 401] on div "Kõhu- ja vaagnapiirkonna ultraheliuuring event laupäev, 06 sept 2025 @ 14:45 lo…" at bounding box center [645, 366] width 1078 height 636
click at [840, 422] on div "Kõhu- ja vaagnapiirkonna ultraheliuuring event laupäev, 06 sept 2025 @ 14:45 lo…" at bounding box center [645, 366] width 1078 height 636
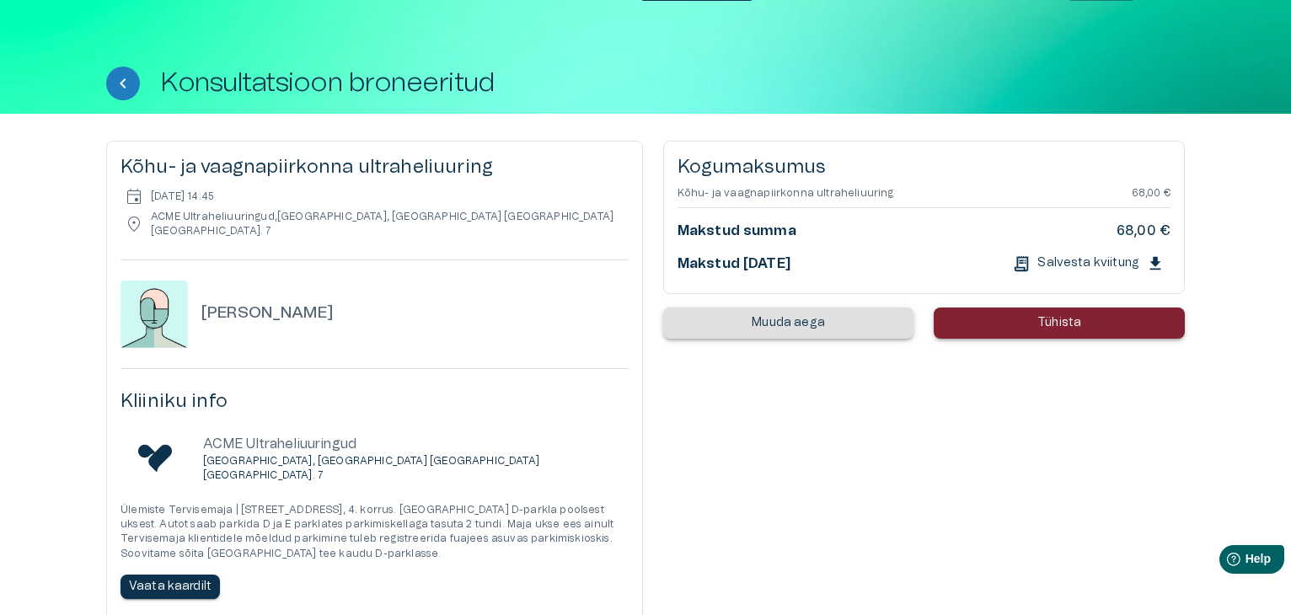
scroll to position [0, 0]
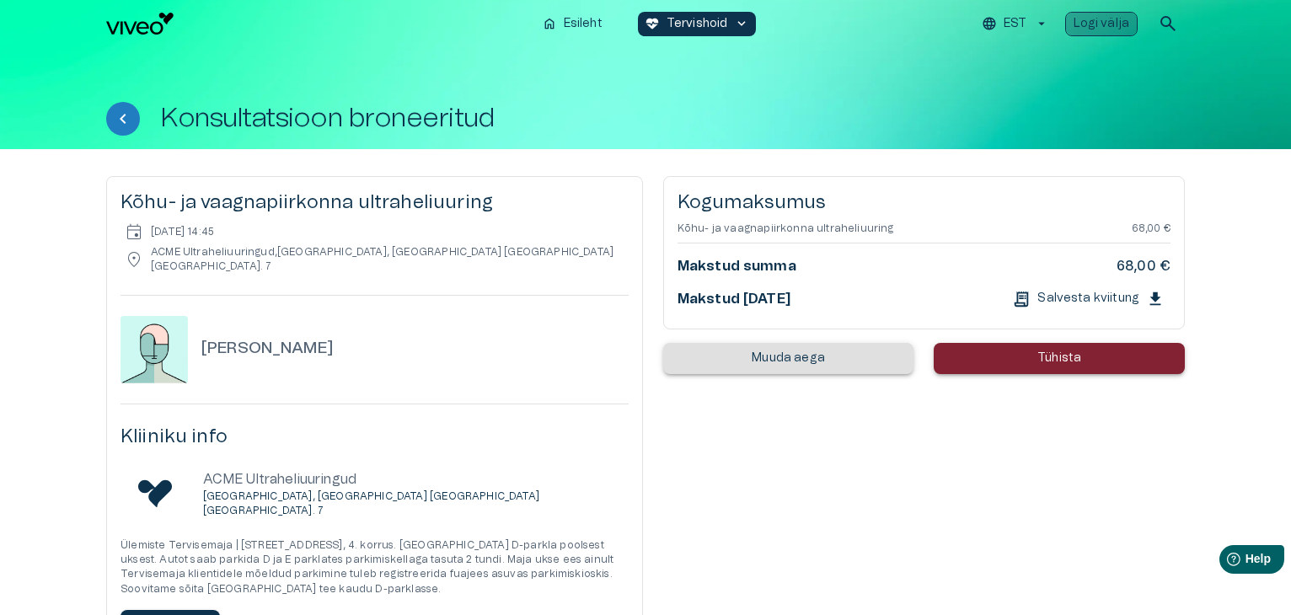
click at [1105, 21] on p "Logi välja" at bounding box center [1101, 24] width 56 height 18
